Goal: Navigation & Orientation: Understand site structure

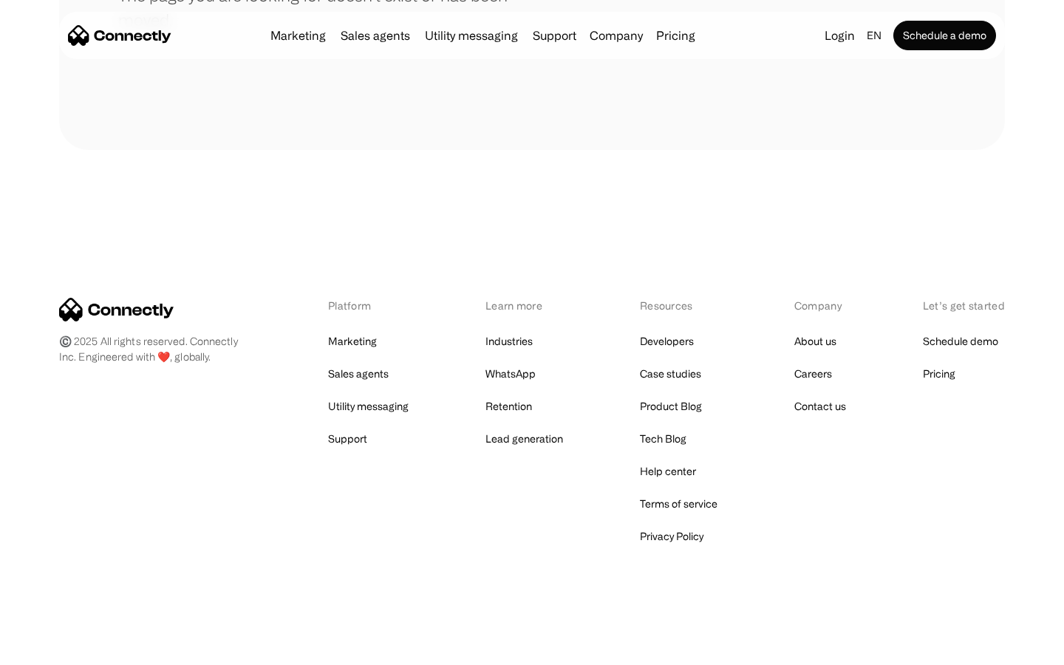
scroll to position [270, 0]
